Goal: Task Accomplishment & Management: Manage account settings

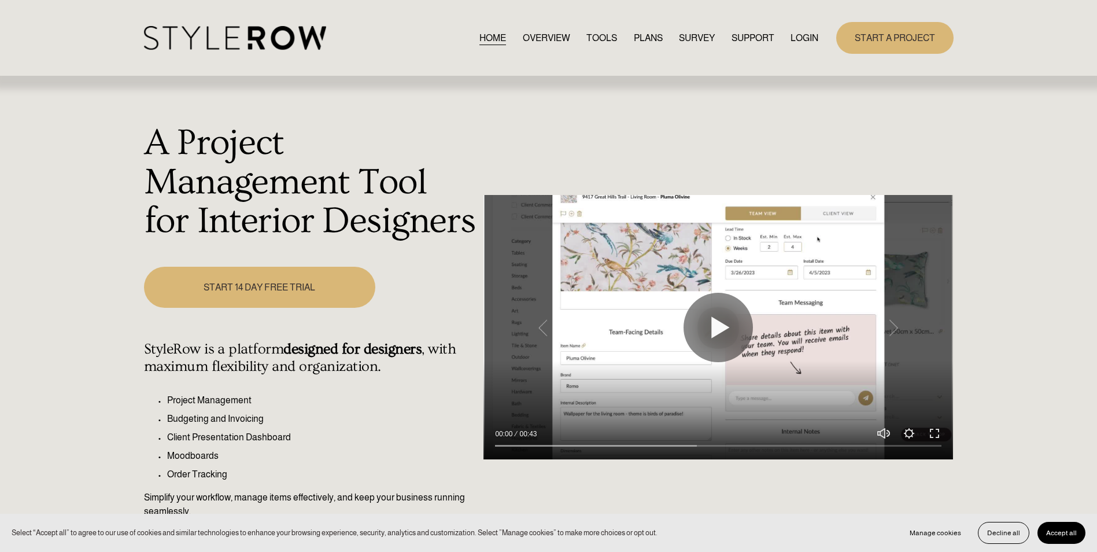
click at [808, 33] on link "LOGIN" at bounding box center [805, 38] width 28 height 16
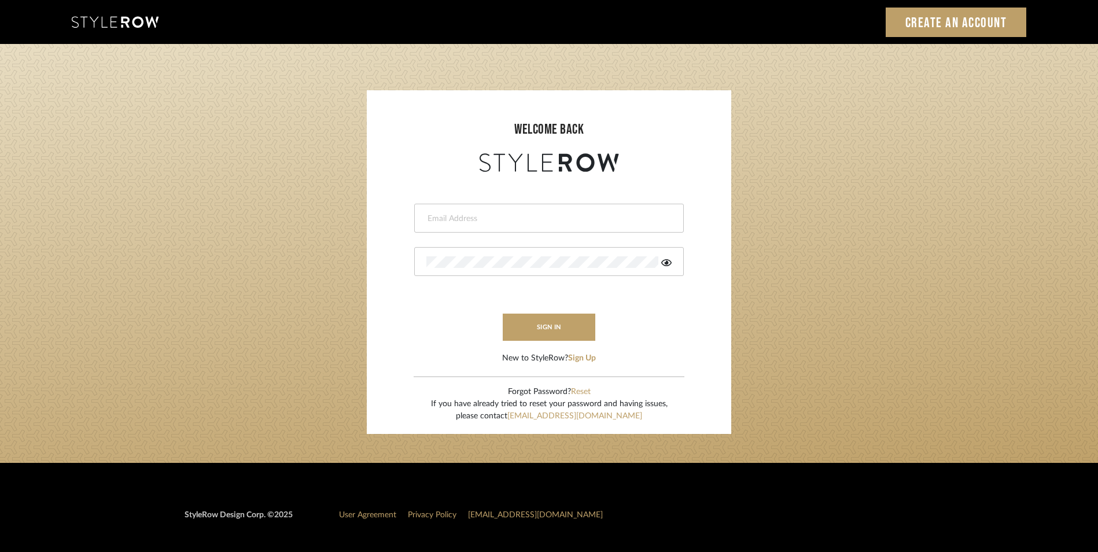
click at [575, 222] on input "email" at bounding box center [547, 219] width 242 height 12
click at [668, 262] on icon at bounding box center [666, 262] width 10 height 7
click at [219, 191] on login-page "welcome back [PERSON_NAME][EMAIL_ADDRESS][PERSON_NAME][DOMAIN_NAME] Authorizati…" at bounding box center [549, 253] width 1098 height 419
click at [317, 232] on login-page "welcome back [PERSON_NAME][EMAIL_ADDRESS][PERSON_NAME][DOMAIN_NAME] Authorizati…" at bounding box center [549, 253] width 1098 height 419
click at [541, 227] on div "[PERSON_NAME][EMAIL_ADDRESS][PERSON_NAME][DOMAIN_NAME]" at bounding box center [549, 218] width 270 height 29
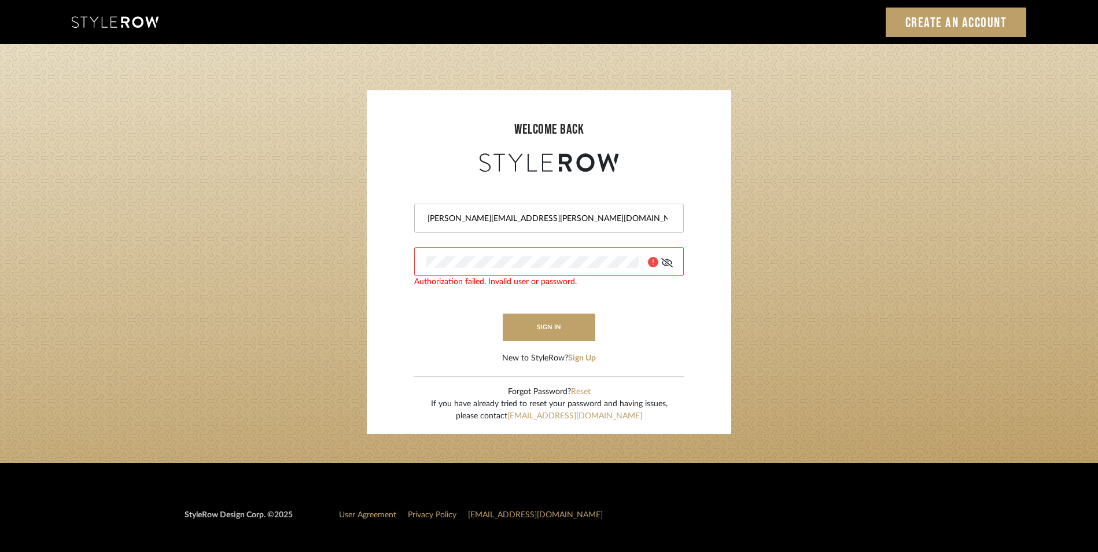
click at [547, 221] on input "[PERSON_NAME][EMAIL_ADDRESS][PERSON_NAME][DOMAIN_NAME]" at bounding box center [547, 219] width 242 height 12
type input "j"
type input "[PERSON_NAME][EMAIL_ADDRESS][PERSON_NAME][DOMAIN_NAME]"
click at [551, 321] on button "sign in" at bounding box center [549, 327] width 93 height 27
click at [548, 269] on div at bounding box center [549, 261] width 270 height 29
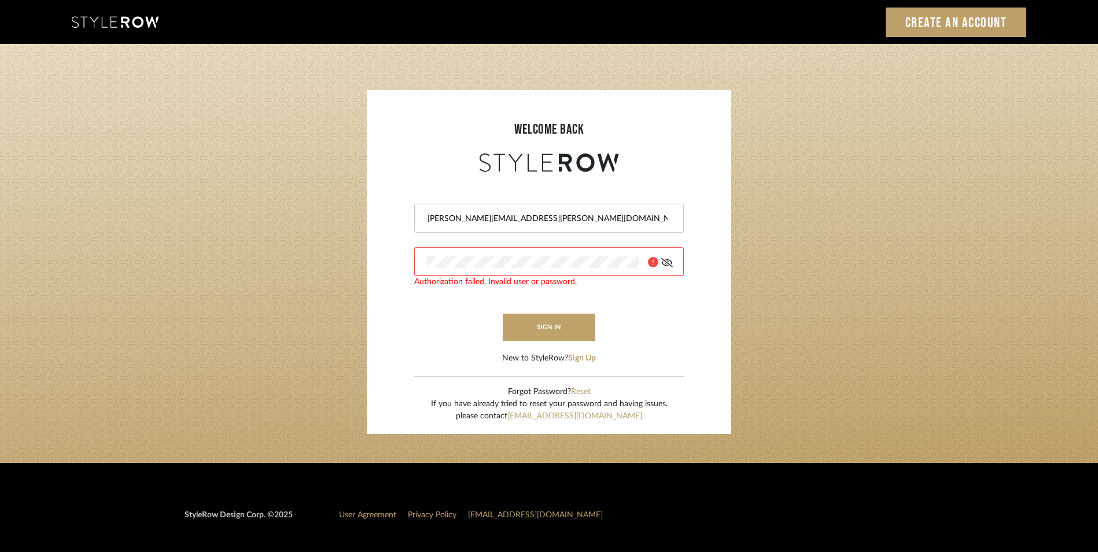
click at [327, 227] on login-page "welcome back [PERSON_NAME][EMAIL_ADDRESS][PERSON_NAME][DOMAIN_NAME] Authorizati…" at bounding box center [549, 253] width 1098 height 419
click at [191, 183] on login-page "welcome back [PERSON_NAME][EMAIL_ADDRESS][PERSON_NAME][DOMAIN_NAME] Authorizati…" at bounding box center [549, 253] width 1098 height 419
click at [452, 223] on input "[PERSON_NAME][EMAIL_ADDRESS][PERSON_NAME][DOMAIN_NAME]" at bounding box center [547, 219] width 242 height 12
click at [607, 220] on input "[PERSON_NAME][EMAIL_ADDRESS][PERSON_NAME][DOMAIN_NAME]" at bounding box center [547, 219] width 242 height 12
